Goal: Task Accomplishment & Management: Use online tool/utility

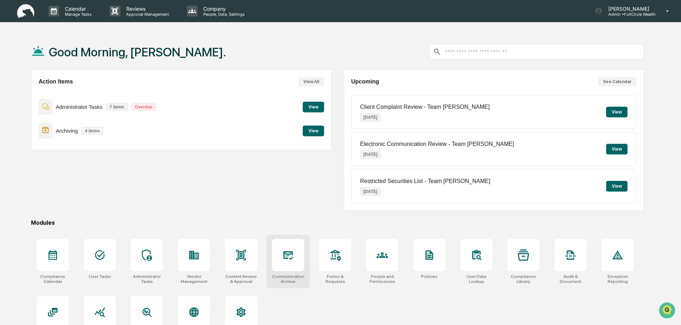
click at [285, 259] on icon at bounding box center [289, 255] width 10 height 9
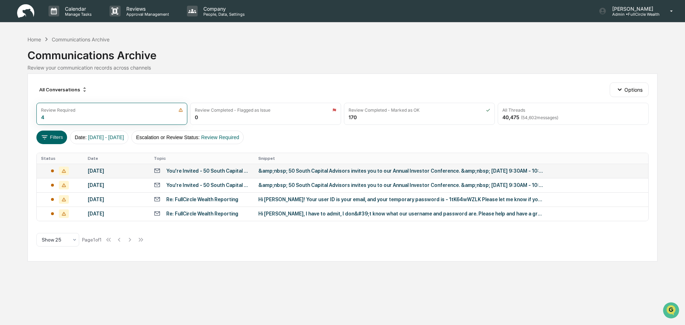
click at [280, 174] on td "&amp;nbsp; 50 South Capital Advisors invites you to our Annual Investor Confere…" at bounding box center [451, 171] width 394 height 14
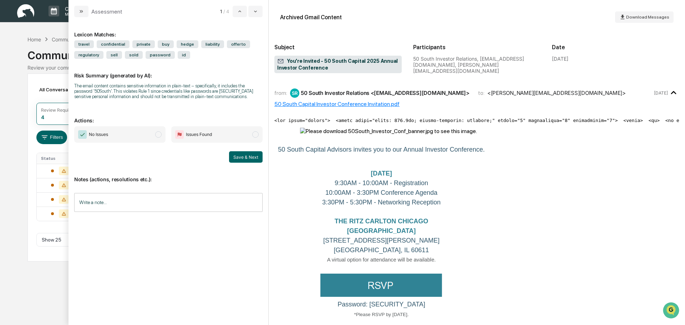
click at [129, 205] on input "Write a note..." at bounding box center [168, 202] width 188 height 19
click at [121, 138] on span "No Issues" at bounding box center [119, 134] width 91 height 16
click at [253, 264] on button "Save" at bounding box center [253, 260] width 19 height 11
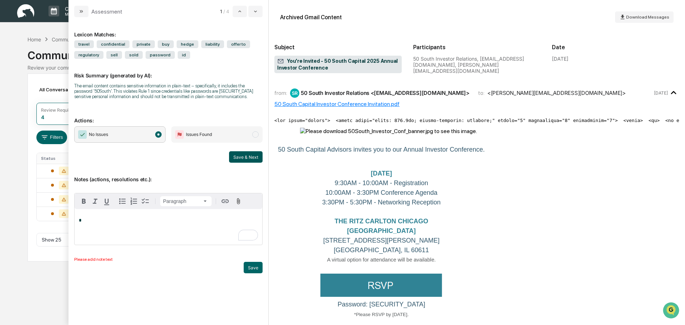
click at [246, 159] on button "Save & Next" at bounding box center [246, 156] width 34 height 11
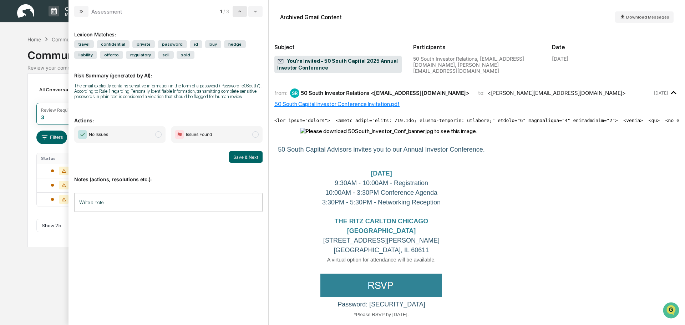
click at [238, 12] on icon "modal" at bounding box center [240, 12] width 6 height 6
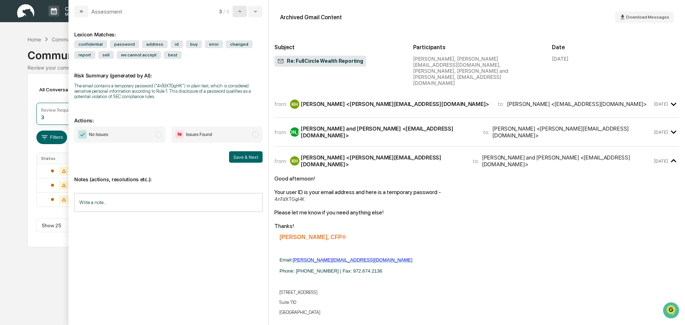
click at [238, 10] on icon "modal" at bounding box center [240, 12] width 6 height 6
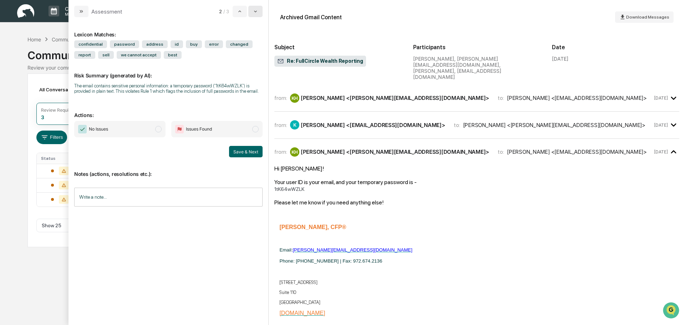
click at [253, 11] on icon "modal" at bounding box center [255, 12] width 6 height 6
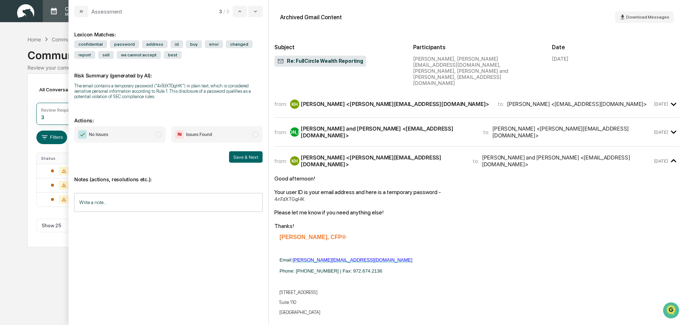
drag, startPoint x: 82, startPoint y: 15, endPoint x: 96, endPoint y: 14, distance: 13.9
click at [82, 14] on button "modal" at bounding box center [81, 11] width 14 height 11
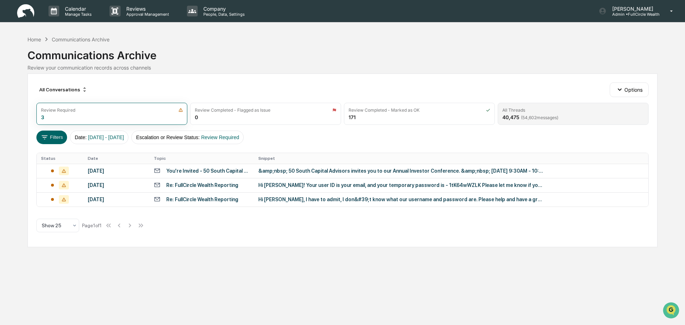
click at [549, 114] on div "40,475 ( 54,602 messages)" at bounding box center [530, 117] width 56 height 6
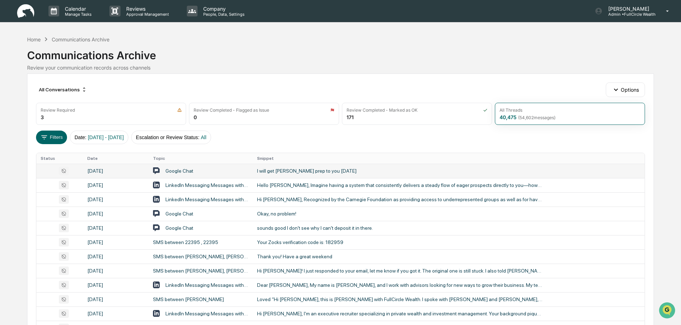
click at [315, 170] on div "I will get [PERSON_NAME] prep to you [DATE]" at bounding box center [399, 171] width 285 height 6
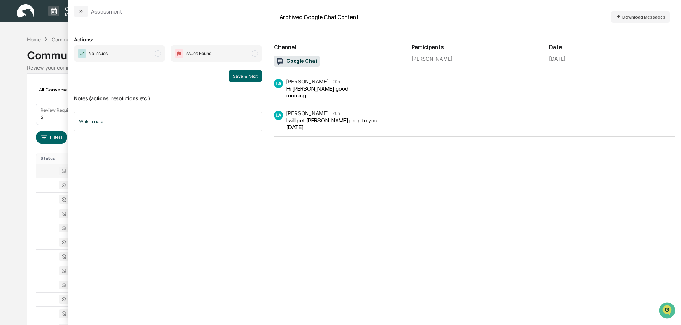
click at [78, 9] on icon "modal" at bounding box center [81, 12] width 6 height 6
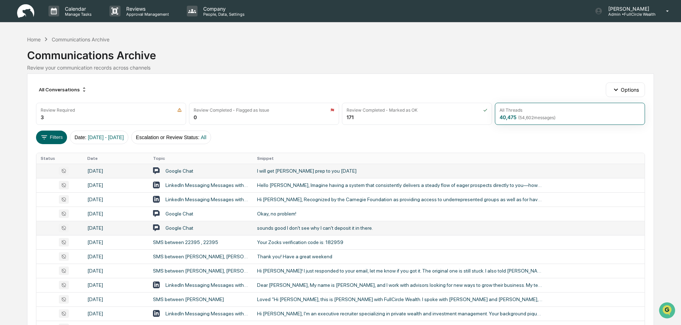
click at [367, 228] on div "sounds good I don't see why I can't deposit it in there." at bounding box center [399, 228] width 285 height 6
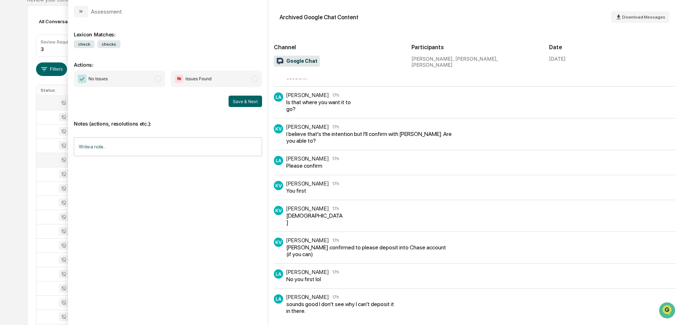
scroll to position [71, 0]
click at [78, 14] on icon "modal" at bounding box center [81, 12] width 6 height 6
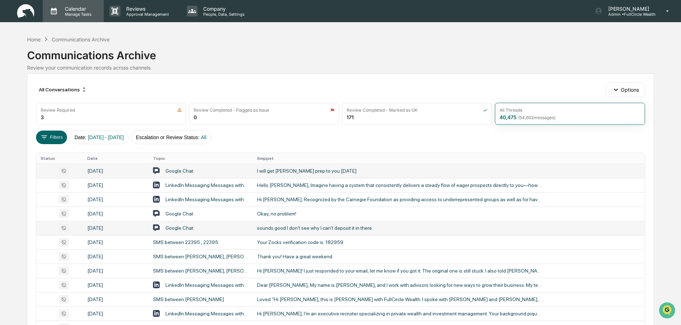
click at [75, 8] on p "Calendar" at bounding box center [77, 9] width 36 height 6
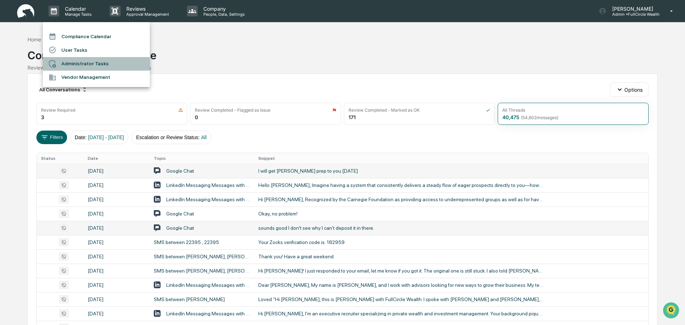
click at [93, 62] on li "Administrator Tasks" at bounding box center [96, 64] width 107 height 14
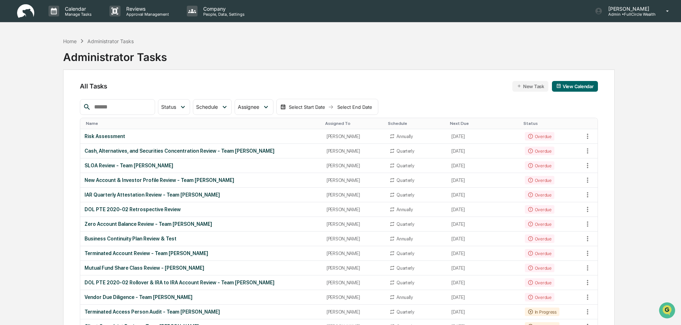
click at [130, 106] on input "text" at bounding box center [121, 106] width 61 height 9
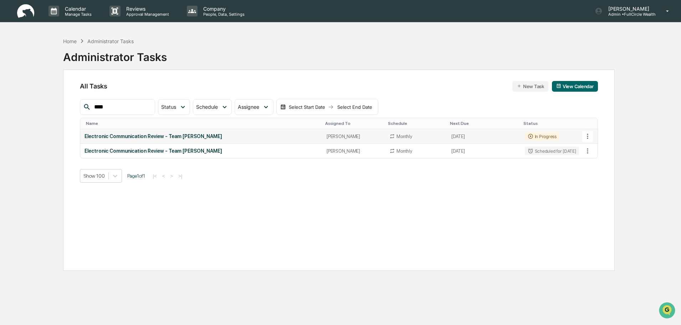
type input "****"
click at [533, 138] on div "In Progress" at bounding box center [542, 136] width 35 height 9
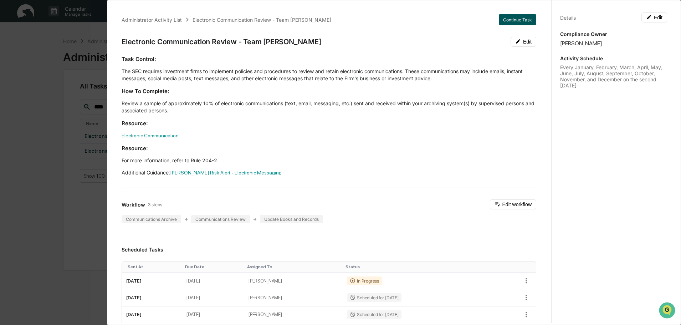
click at [505, 21] on button "Continue Task" at bounding box center [517, 19] width 37 height 11
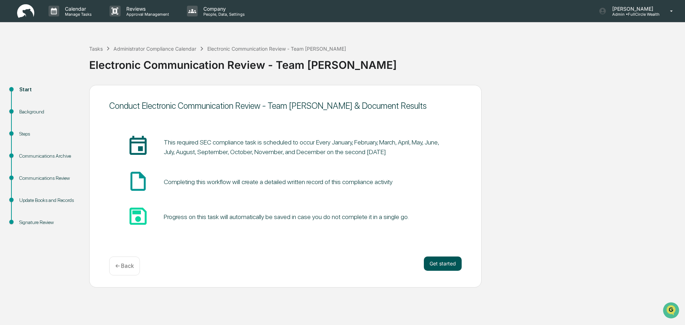
click at [438, 264] on button "Get started" at bounding box center [443, 263] width 38 height 14
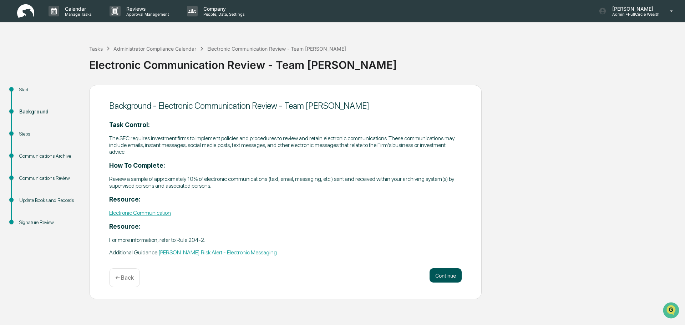
click at [440, 275] on button "Continue" at bounding box center [445, 275] width 32 height 14
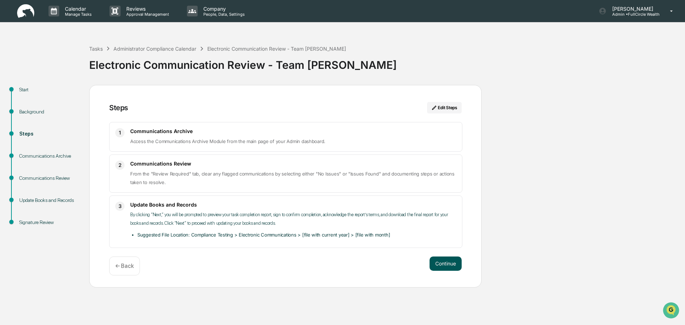
click at [445, 264] on button "Continue" at bounding box center [445, 263] width 32 height 14
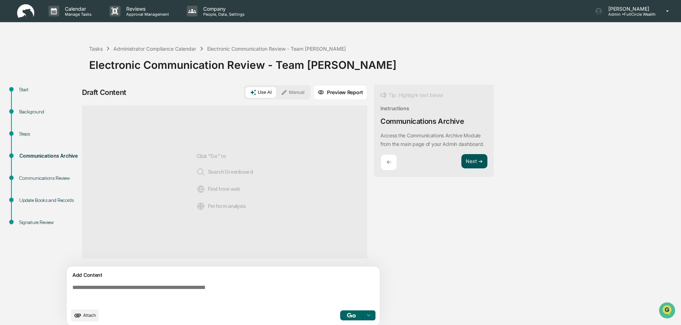
click at [477, 169] on button "Next ➔" at bounding box center [474, 161] width 26 height 15
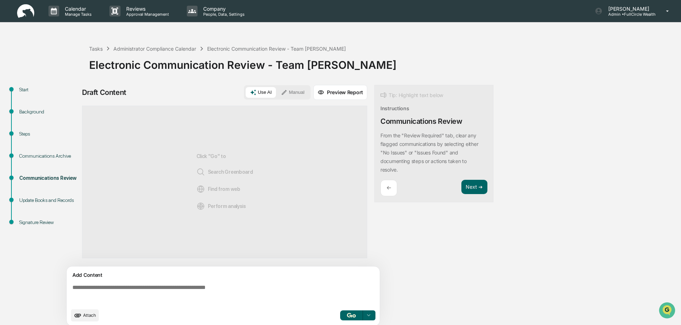
click at [201, 302] on textarea at bounding box center [225, 294] width 310 height 26
drag, startPoint x: 294, startPoint y: 93, endPoint x: 276, endPoint y: 207, distance: 115.5
click at [294, 93] on button "Manual" at bounding box center [293, 92] width 32 height 11
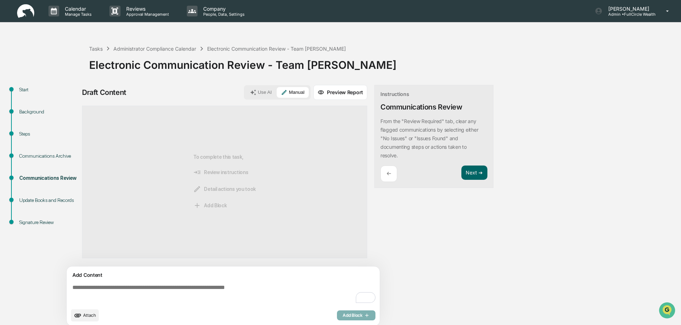
click at [233, 296] on textarea "To enrich screen reader interactions, please activate Accessibility in Grammarl…" at bounding box center [225, 294] width 310 height 26
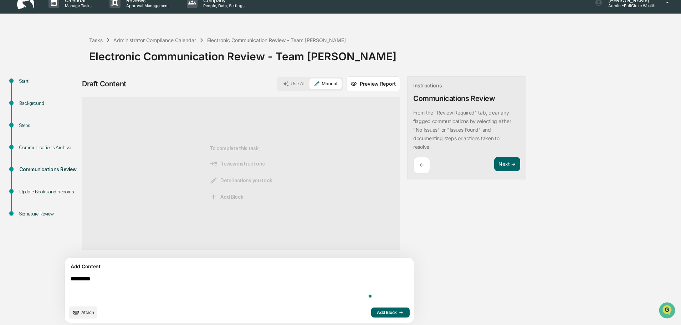
scroll to position [11, 0]
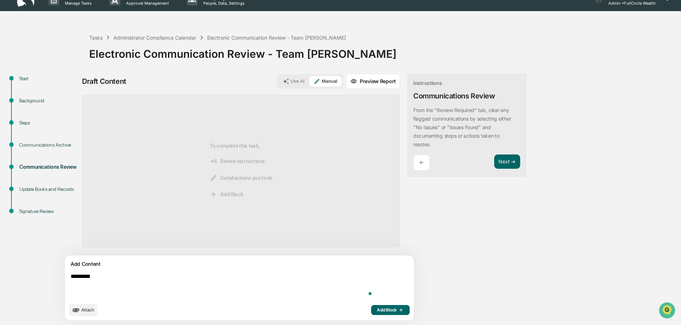
type textarea "*********"
click at [377, 311] on span "Add Block" at bounding box center [390, 310] width 27 height 6
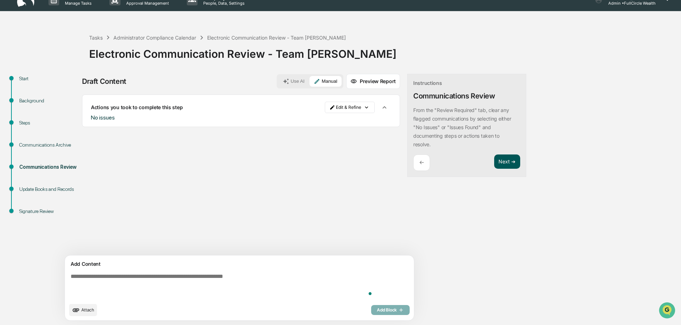
click at [494, 161] on button "Next ➔" at bounding box center [507, 161] width 26 height 15
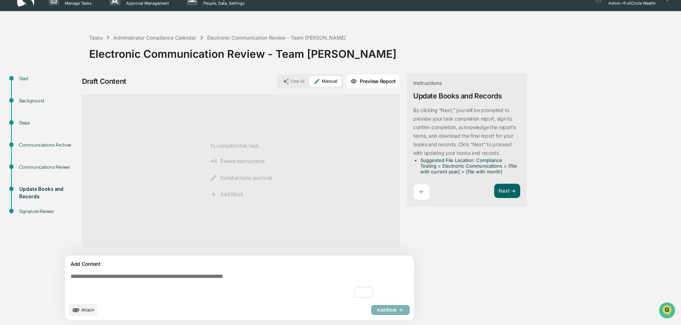
click at [259, 293] on textarea "To enrich screen reader interactions, please activate Accessibility in Grammarl…" at bounding box center [223, 285] width 310 height 31
type textarea "********"
drag, startPoint x: 364, startPoint y: 310, endPoint x: 445, endPoint y: 223, distance: 119.3
click at [397, 309] on icon "button" at bounding box center [400, 310] width 7 height 6
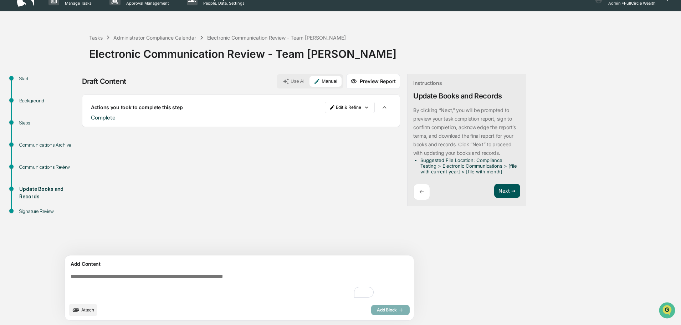
click at [494, 192] on button "Next ➔" at bounding box center [507, 191] width 26 height 15
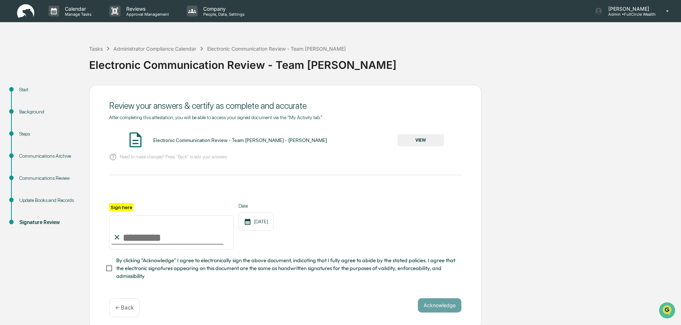
click at [418, 139] on button "VIEW" at bounding box center [421, 140] width 46 height 12
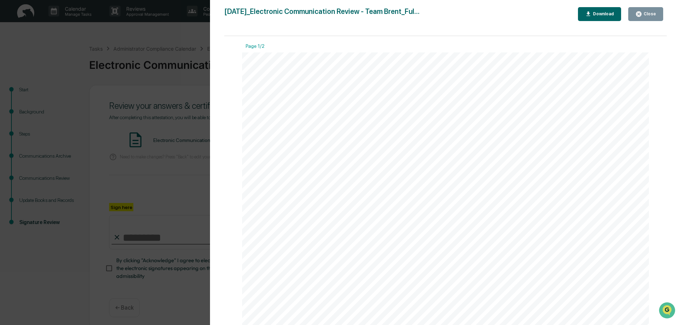
click at [645, 14] on div "Close" at bounding box center [649, 13] width 14 height 5
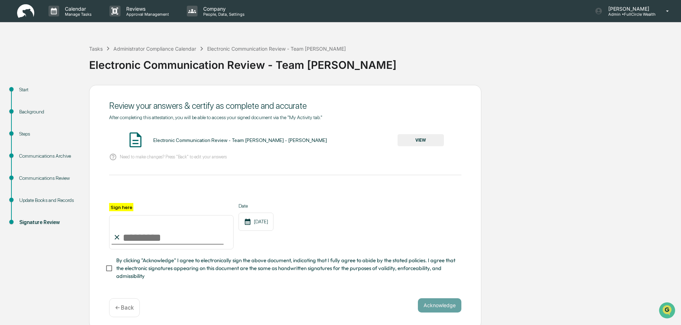
click at [175, 243] on input "Sign here" at bounding box center [171, 232] width 124 height 34
type input "**********"
click at [431, 305] on button "Acknowledge" at bounding box center [440, 305] width 44 height 14
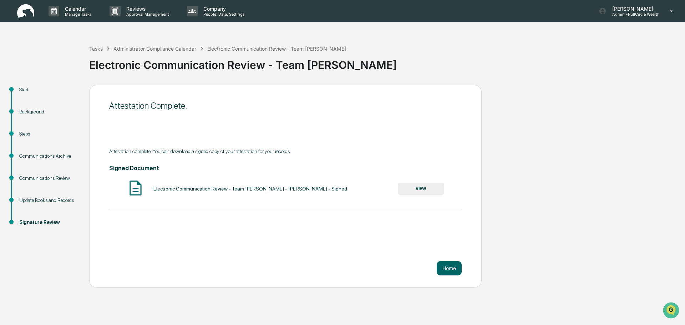
click at [429, 188] on button "VIEW" at bounding box center [421, 189] width 46 height 12
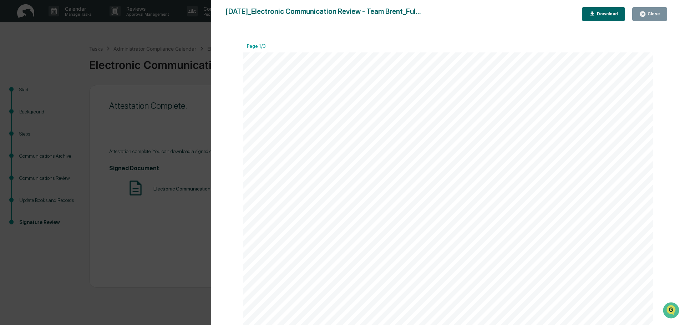
click at [608, 16] on div "Download" at bounding box center [606, 13] width 22 height 5
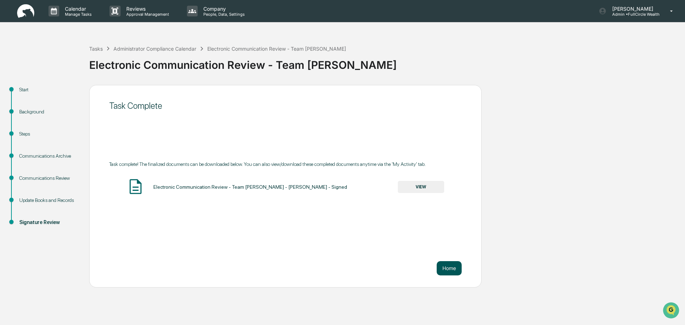
click at [450, 270] on button "Home" at bounding box center [449, 268] width 25 height 14
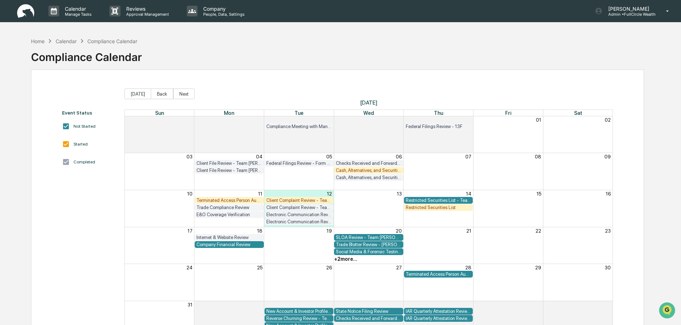
click at [307, 207] on div "Client Complaint Review - Team [PERSON_NAME]" at bounding box center [299, 207] width 66 height 5
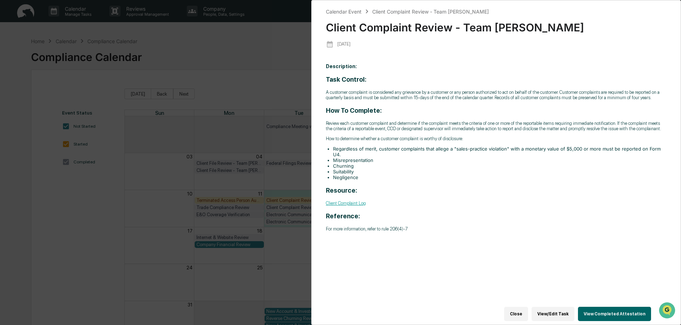
click at [279, 72] on div "Calendar Event Client Complaint Review - Team [PERSON_NAME] Client Complaint Re…" at bounding box center [340, 162] width 681 height 325
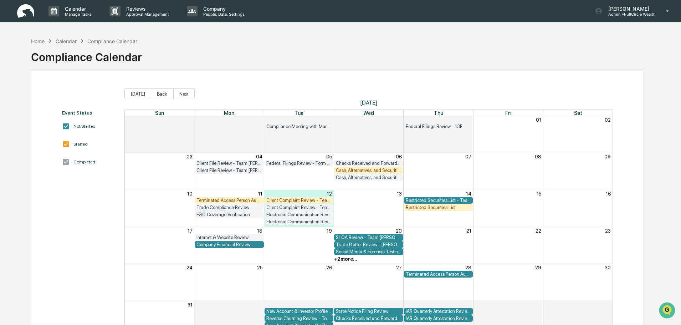
click at [297, 199] on div "Client Complaint Review - Team [PERSON_NAME]" at bounding box center [299, 200] width 66 height 5
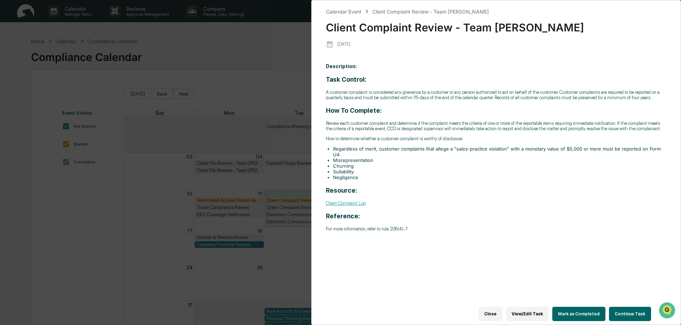
click at [626, 310] on button "Continue Task" at bounding box center [630, 314] width 42 height 14
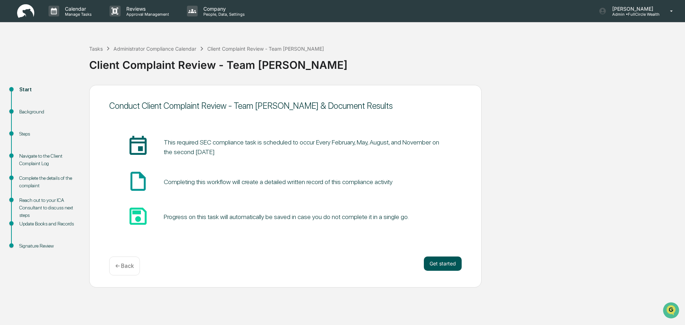
click at [451, 262] on button "Get started" at bounding box center [443, 263] width 38 height 14
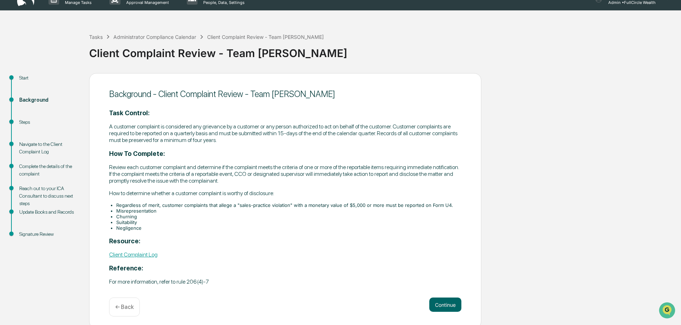
scroll to position [15, 0]
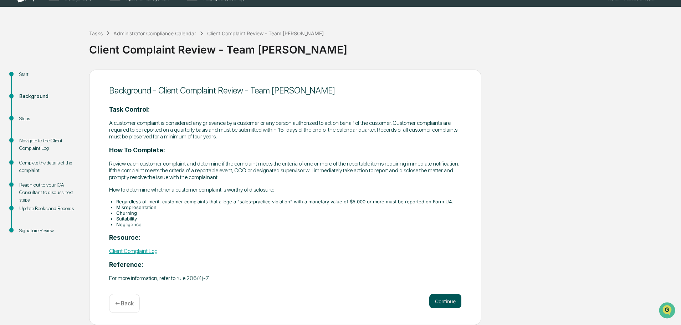
click at [451, 299] on button "Continue" at bounding box center [445, 301] width 32 height 14
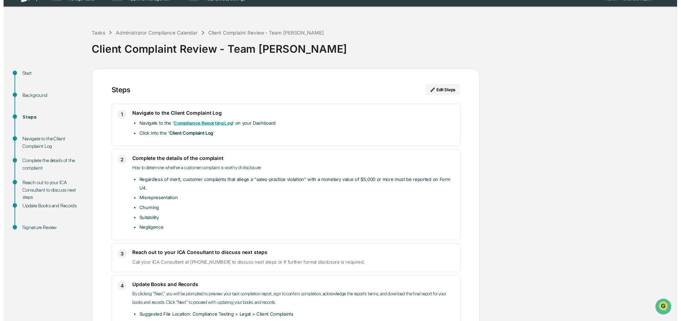
scroll to position [51, 0]
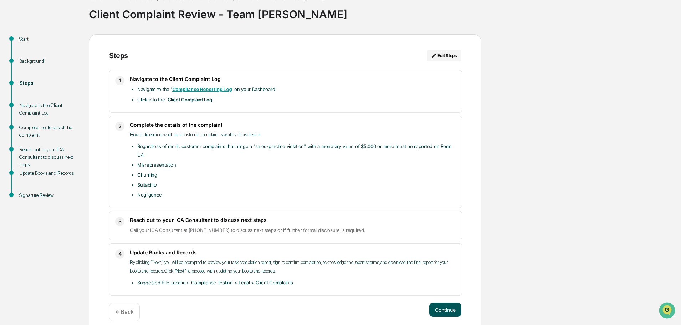
click at [454, 302] on button "Continue" at bounding box center [445, 309] width 32 height 14
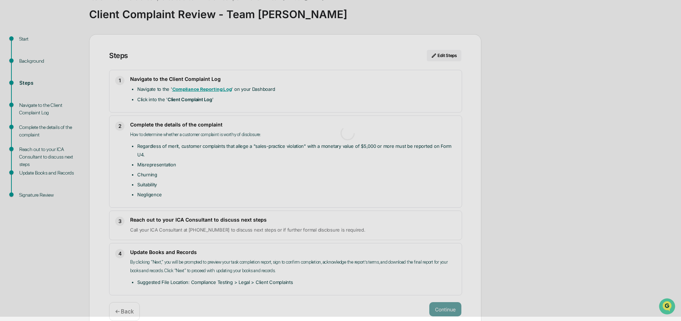
scroll to position [5, 0]
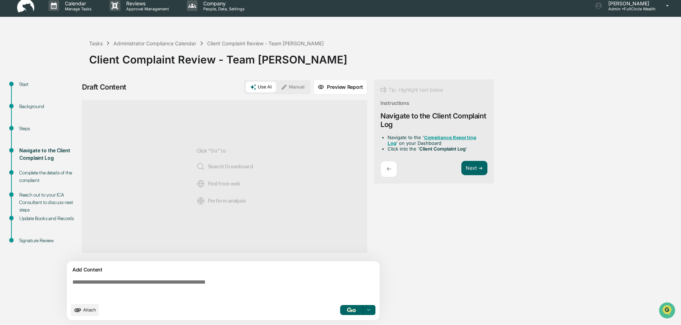
click at [298, 285] on textarea at bounding box center [225, 289] width 310 height 26
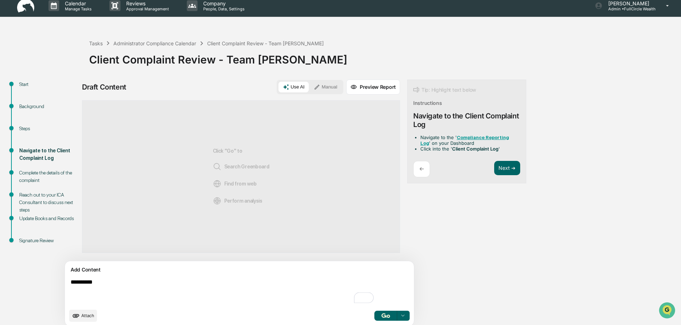
type textarea "**********"
drag, startPoint x: 302, startPoint y: 82, endPoint x: 303, endPoint y: 87, distance: 5.0
click at [310, 82] on button "Manual" at bounding box center [326, 87] width 32 height 11
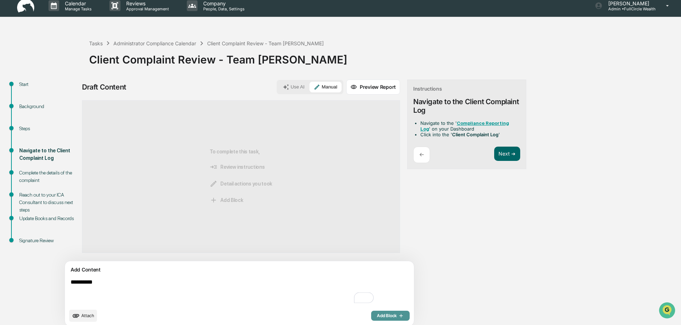
drag, startPoint x: 345, startPoint y: 317, endPoint x: 410, endPoint y: 220, distance: 117.1
click at [377, 315] on span "Add Block" at bounding box center [390, 316] width 27 height 6
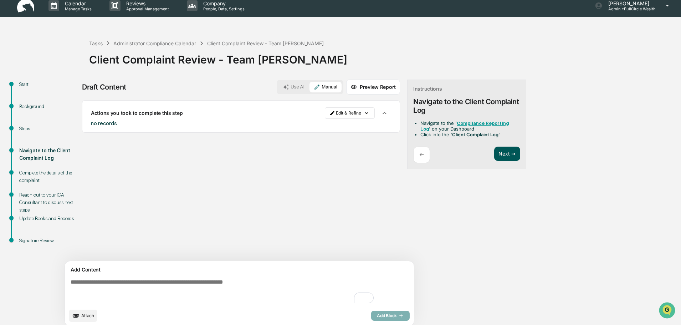
click at [494, 153] on button "Next ➔" at bounding box center [507, 154] width 26 height 15
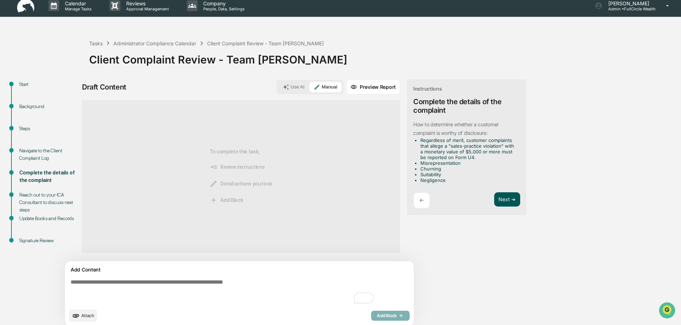
click at [494, 200] on button "Next ➔" at bounding box center [507, 199] width 26 height 15
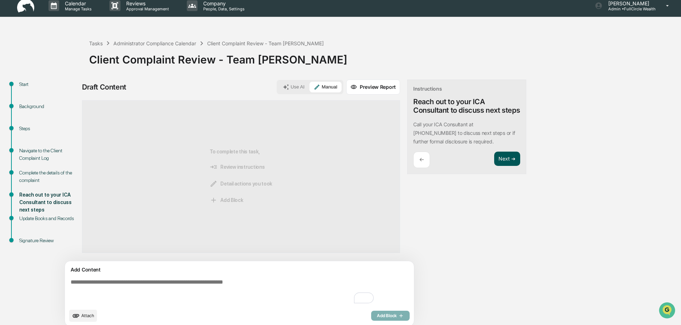
click at [494, 166] on button "Next ➔" at bounding box center [507, 159] width 26 height 15
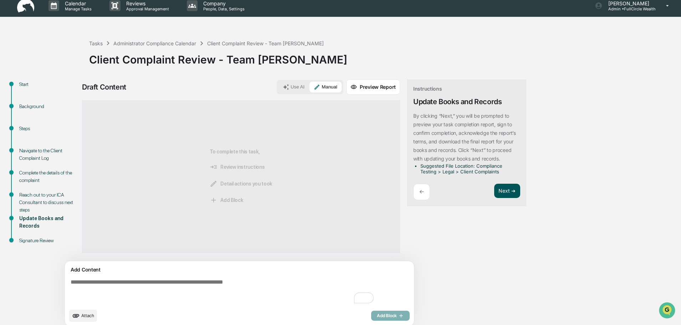
click at [494, 191] on button "Next ➔" at bounding box center [507, 191] width 26 height 15
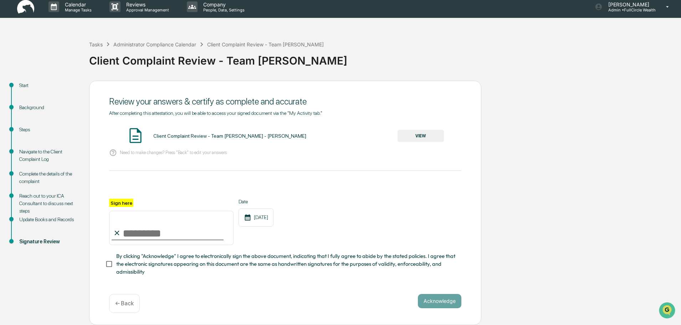
click at [418, 132] on button "VIEW" at bounding box center [421, 136] width 46 height 12
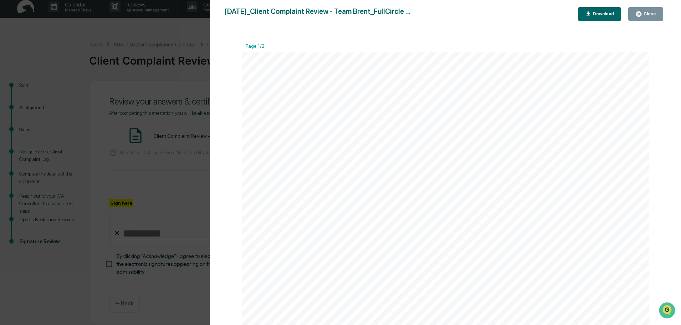
click at [644, 14] on div "Close" at bounding box center [649, 13] width 14 height 5
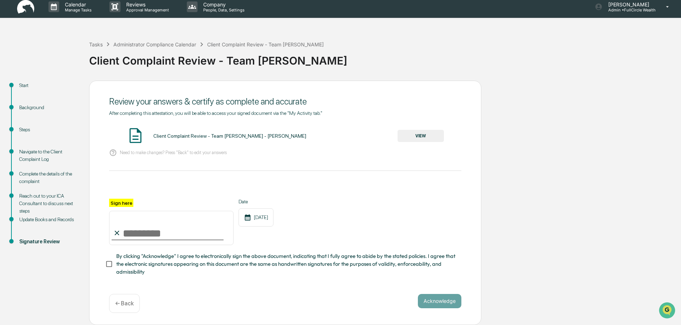
drag, startPoint x: 172, startPoint y: 236, endPoint x: 174, endPoint y: 229, distance: 7.7
click at [172, 233] on input "Sign here" at bounding box center [171, 228] width 124 height 34
type input "**********"
click at [446, 303] on button "Acknowledge" at bounding box center [440, 301] width 44 height 14
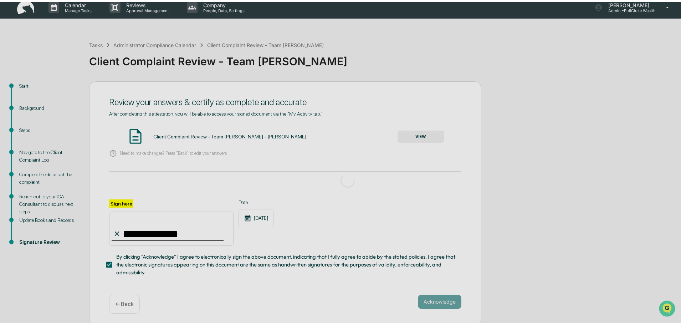
scroll to position [0, 0]
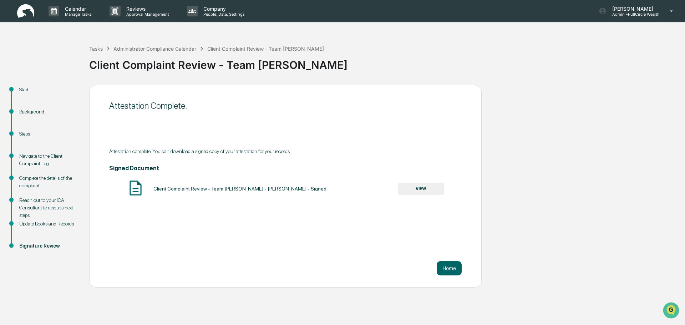
click at [428, 190] on button "VIEW" at bounding box center [421, 189] width 46 height 12
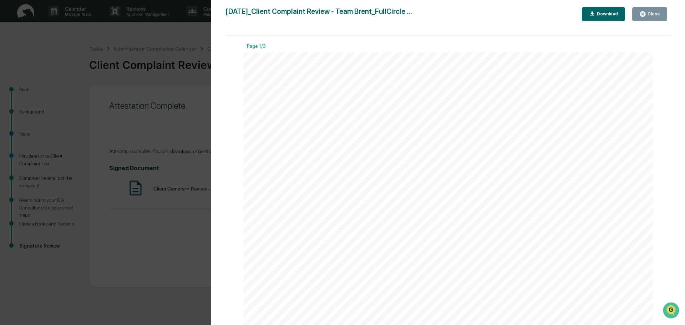
click at [610, 13] on div "Download" at bounding box center [606, 13] width 22 height 5
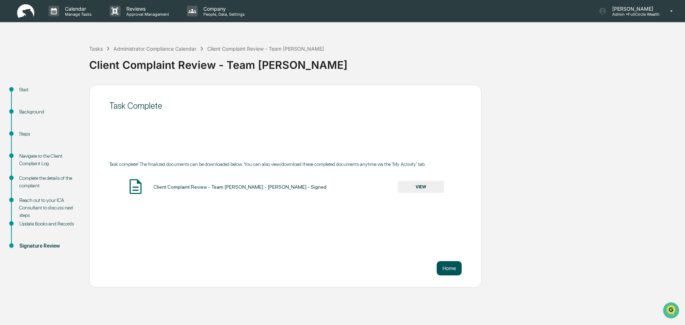
click at [444, 270] on button "Home" at bounding box center [449, 268] width 25 height 14
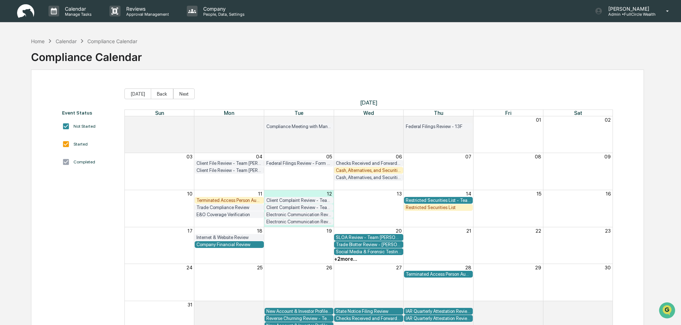
click at [351, 170] on div "Cash, Alternatives, and Securities Concentration Review - Team [PERSON_NAME]" at bounding box center [369, 170] width 66 height 5
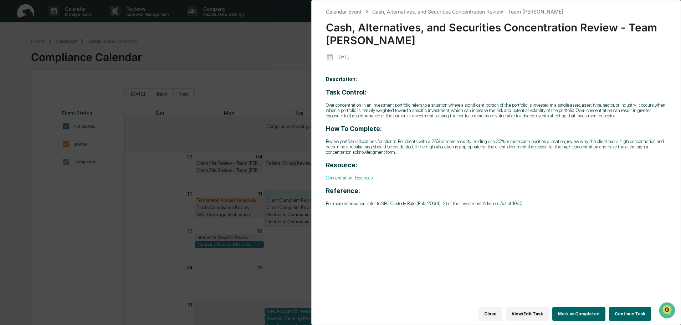
click at [276, 107] on div "Calendar Event Cash, Alternatives, and Securities Concentration Review - Team […" at bounding box center [340, 162] width 681 height 325
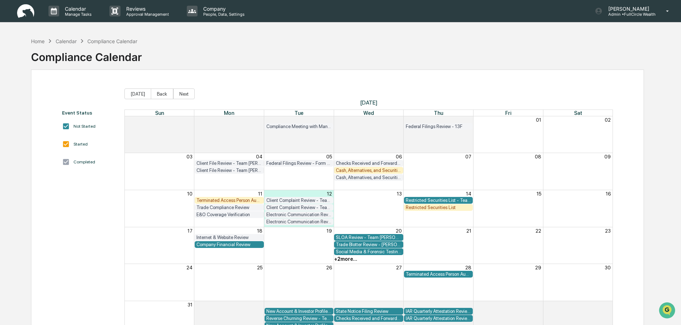
click at [452, 199] on div "Restricted Securities List - Team [PERSON_NAME]" at bounding box center [439, 200] width 66 height 5
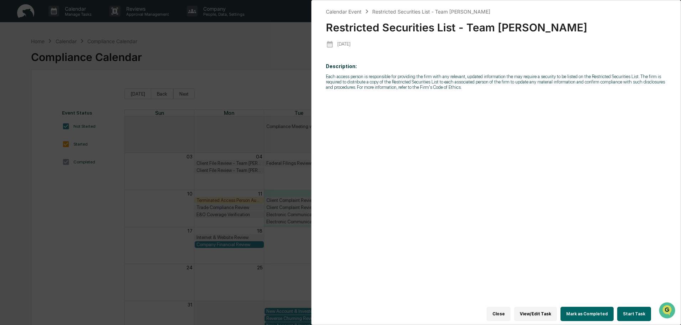
click at [240, 70] on div "Calendar Event Restricted Securities List - Team [PERSON_NAME] Restricted Secur…" at bounding box center [340, 162] width 681 height 325
